Goal: Transaction & Acquisition: Obtain resource

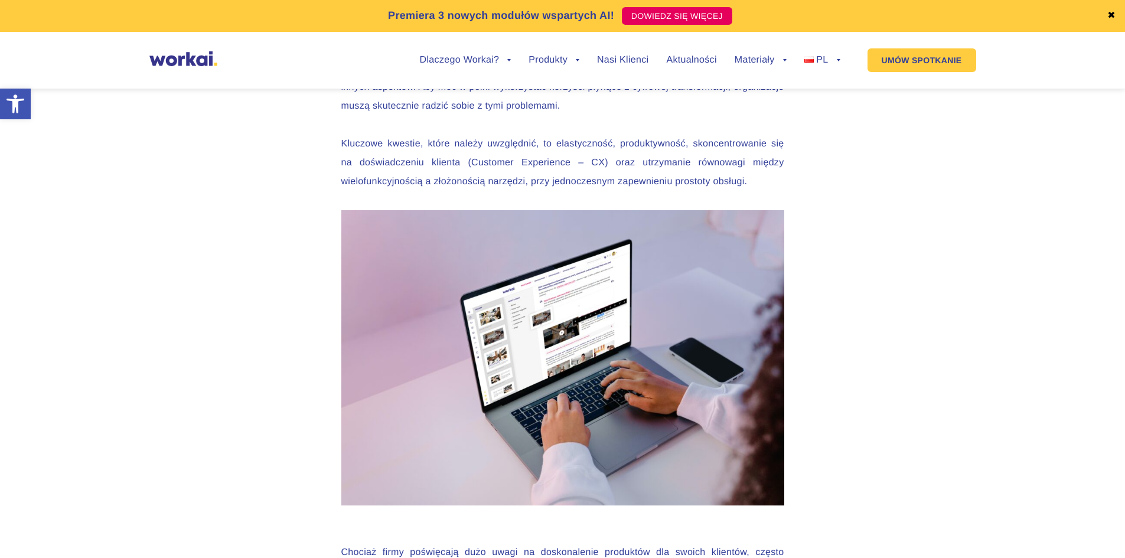
scroll to position [3604, 0]
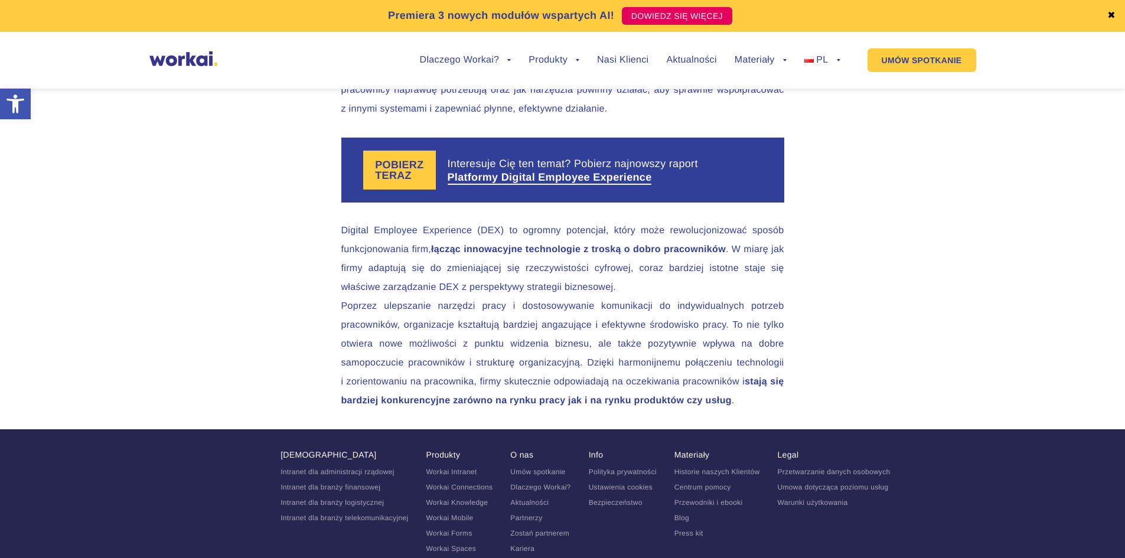
scroll to position [4313, 0]
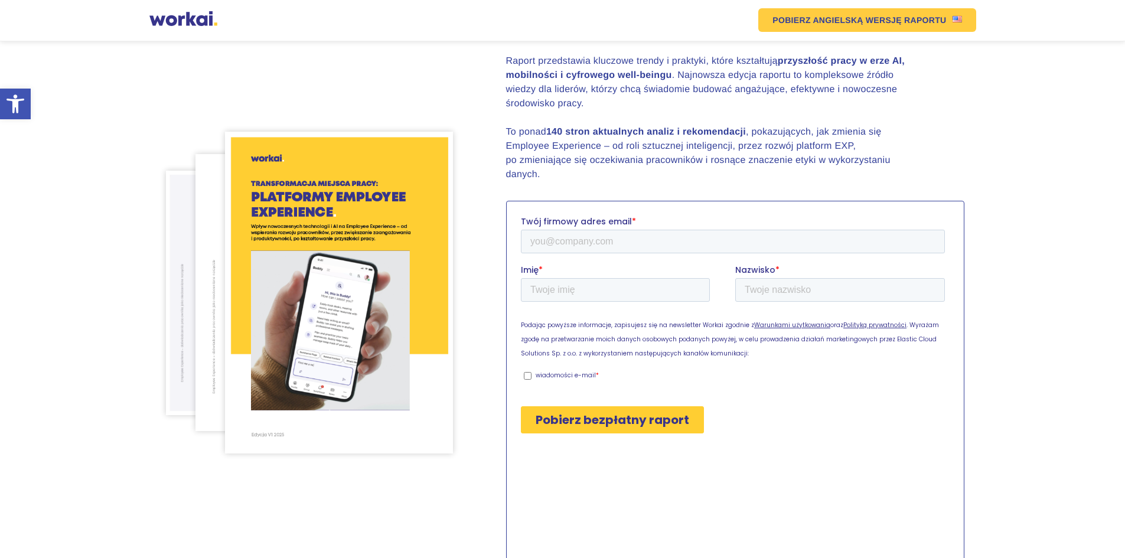
scroll to position [177, 0]
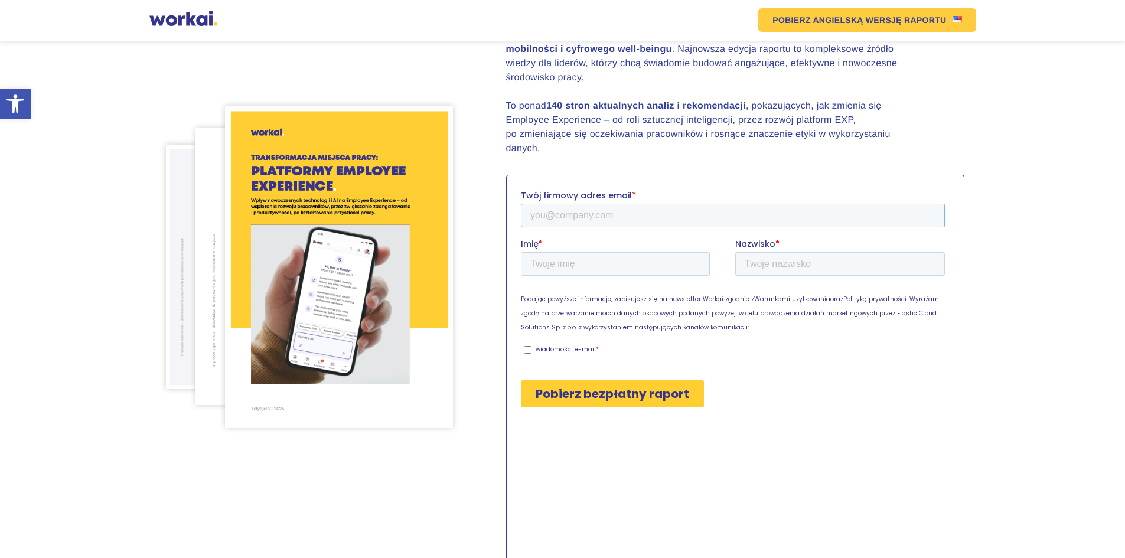
click at [569, 214] on input "Twój firmowy adres email *" at bounding box center [732, 215] width 424 height 24
type input "[EMAIL_ADDRESS][DOMAIN_NAME]"
click at [590, 265] on input "Imię *" at bounding box center [614, 264] width 189 height 24
click at [780, 253] on input "Nazwisko *" at bounding box center [840, 264] width 210 height 24
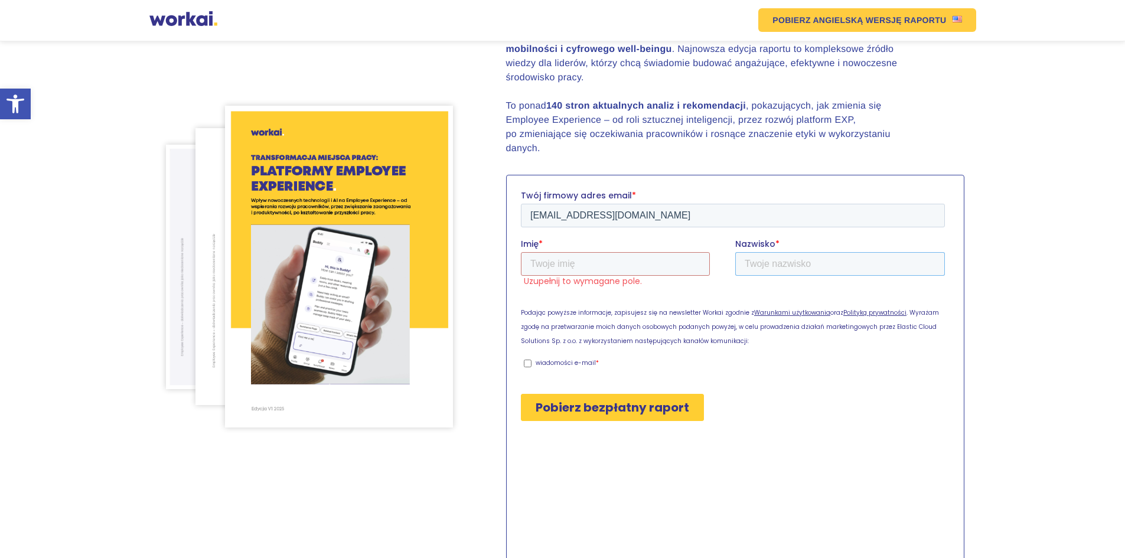
type input "Kula"
click at [583, 265] on input "Imię *" at bounding box center [614, 264] width 189 height 24
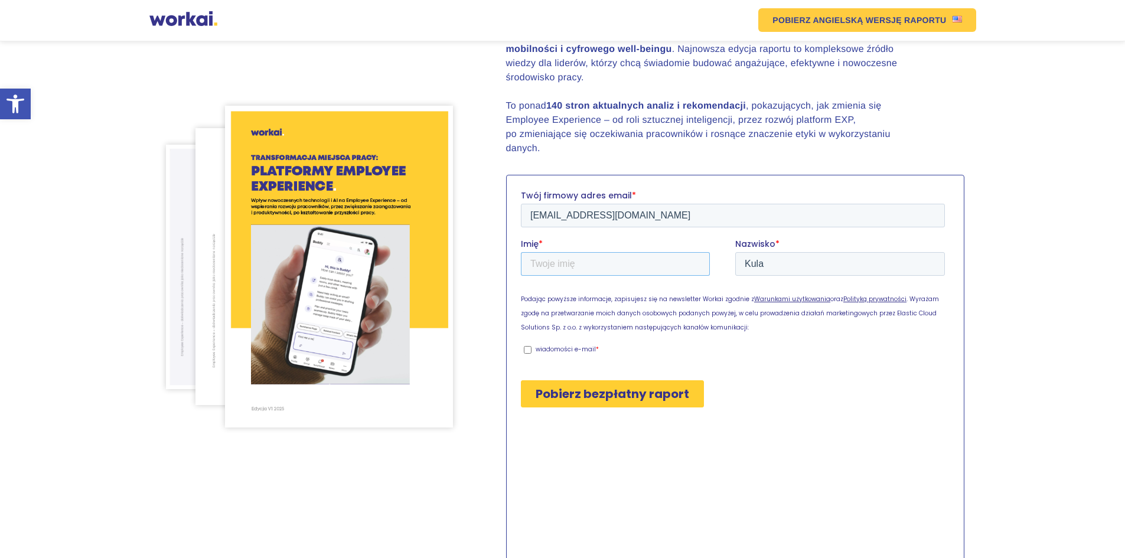
type input "[PERSON_NAME]"
click at [527, 348] on input "wiadomości e-mail *" at bounding box center [527, 350] width 8 height 8
checkbox input "true"
click at [613, 396] on input "Pobierz bezpłatny raport" at bounding box center [611, 393] width 183 height 27
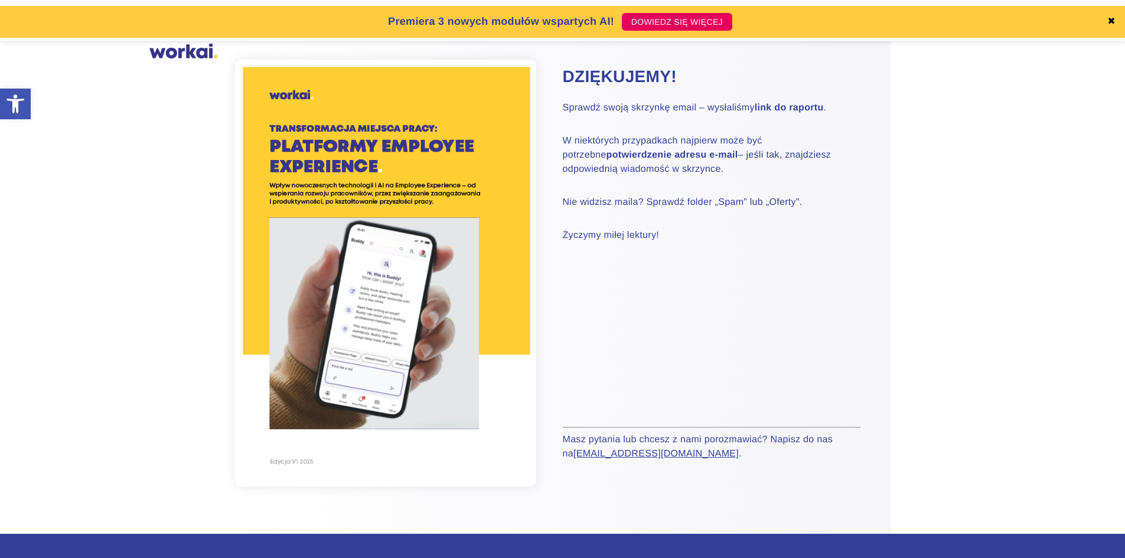
scroll to position [59, 0]
